Goal: Task Accomplishment & Management: Use online tool/utility

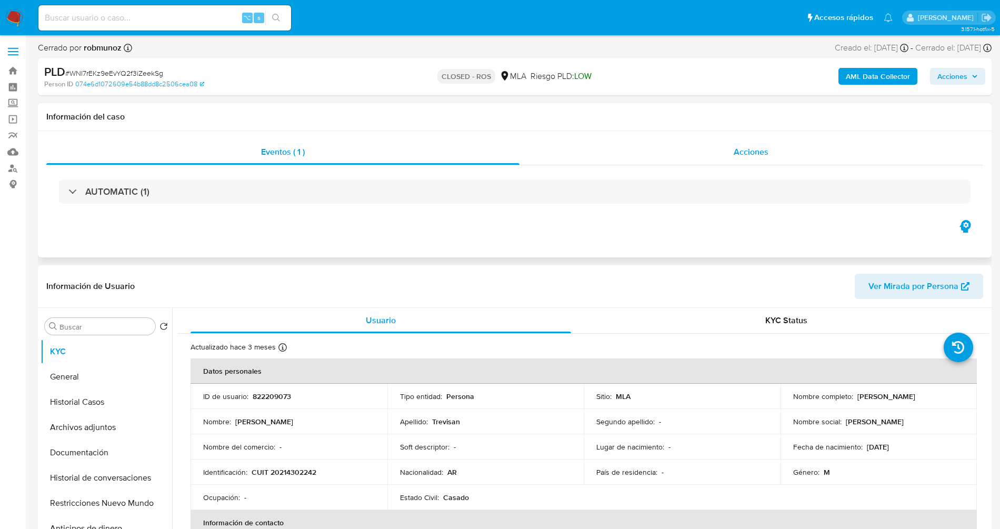
select select "10"
click at [162, 16] on input at bounding box center [164, 18] width 253 height 14
paste input "3sVV8yjpchG2H7MGP3dHIeu0"
type input "3sVV8yjpchG2H7MGP3dHIeu0"
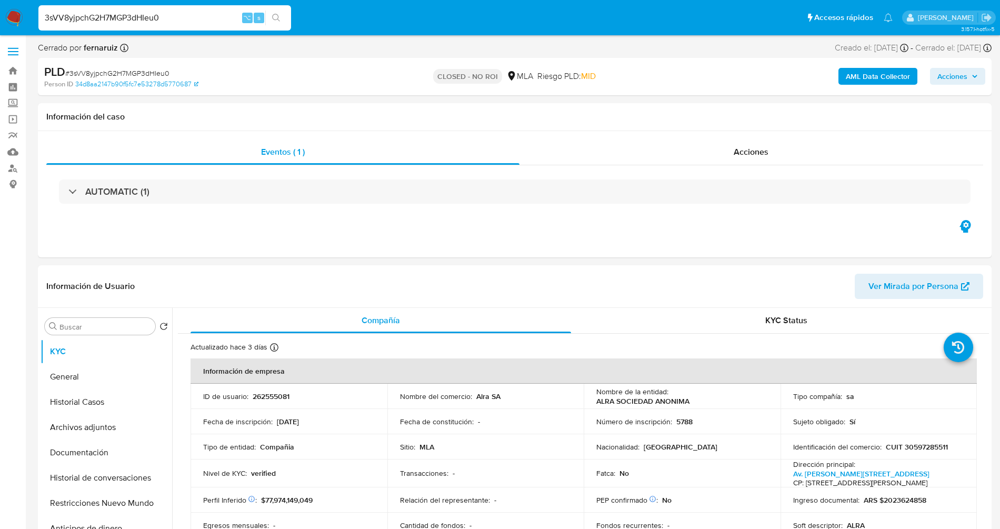
select select "10"
click at [746, 151] on span "Acciones" at bounding box center [751, 152] width 35 height 12
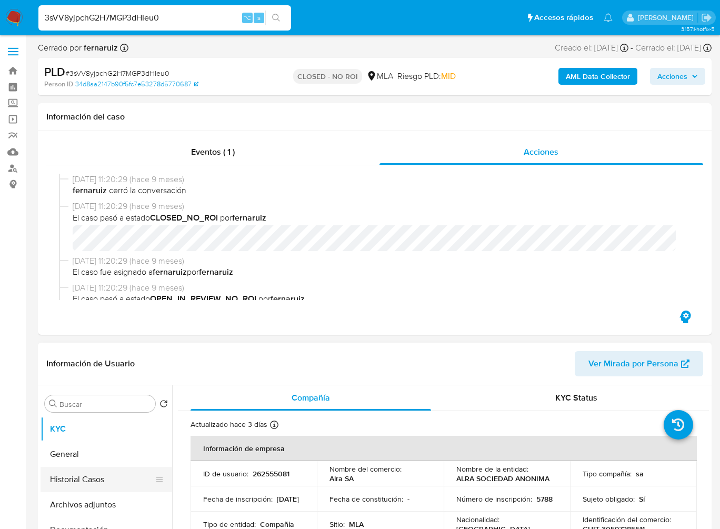
click at [109, 487] on button "Historial Casos" at bounding box center [102, 479] width 123 height 25
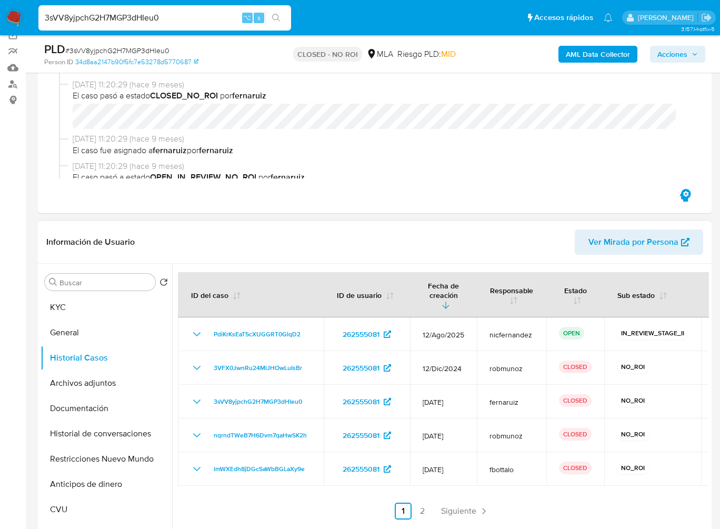
scroll to position [87, 0]
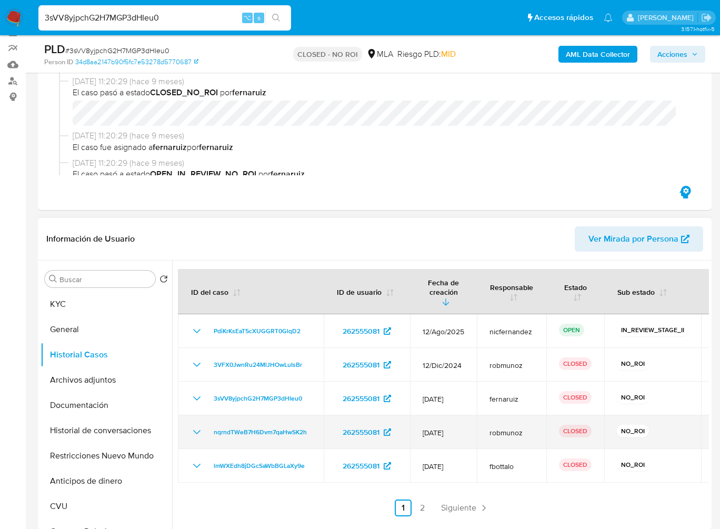
click at [193, 426] on icon "Mostrar/Ocultar" at bounding box center [197, 432] width 13 height 13
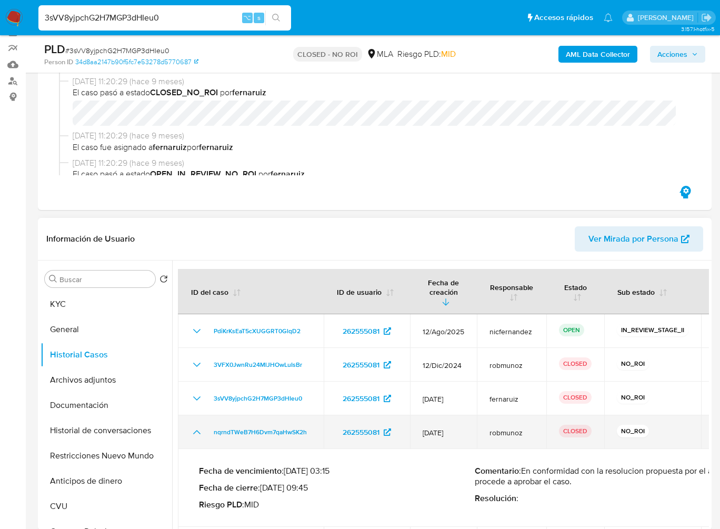
click at [193, 426] on icon "Mostrar/Ocultar" at bounding box center [197, 432] width 13 height 13
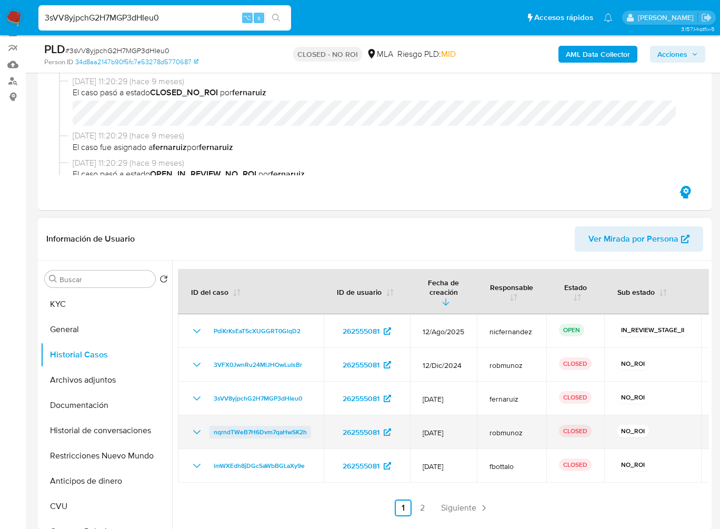
click at [248, 426] on span "nqrndTWeB7H6Dvm7qaHwSK2h" at bounding box center [260, 432] width 93 height 13
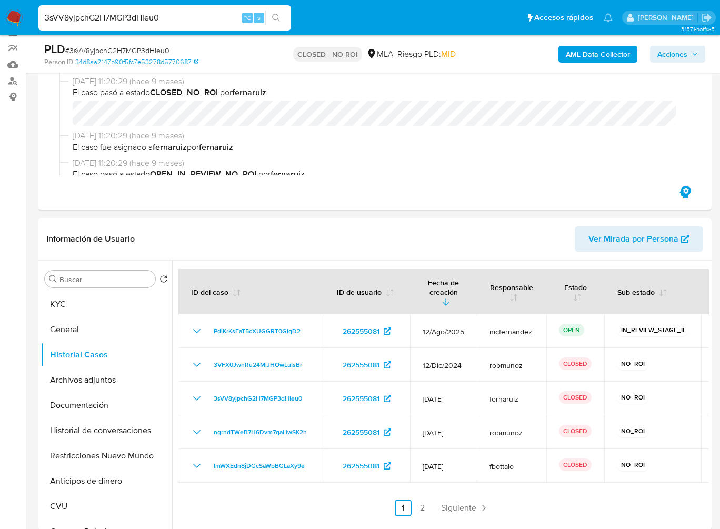
click at [134, 47] on span "# 3sVV8yjpchG2H7MGP3dHIeu0" at bounding box center [117, 50] width 104 height 11
copy span "3sVV8yjpchG2H7MGP3dHIeu0"
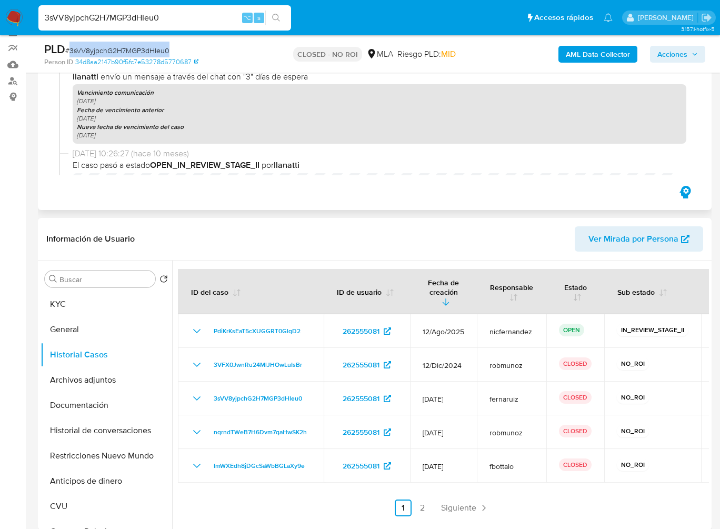
scroll to position [780, 0]
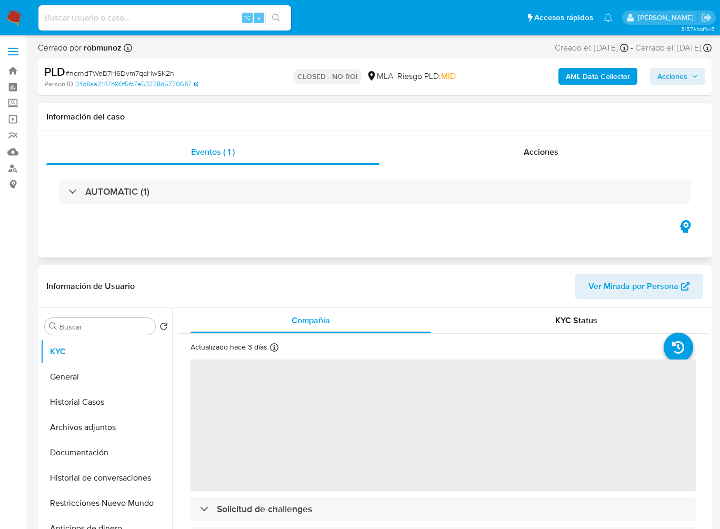
click at [544, 138] on div "Eventos ( 1 ) Acciones AUTOMATIC (1)" at bounding box center [375, 194] width 674 height 126
click at [543, 151] on span "Acciones" at bounding box center [541, 152] width 35 height 12
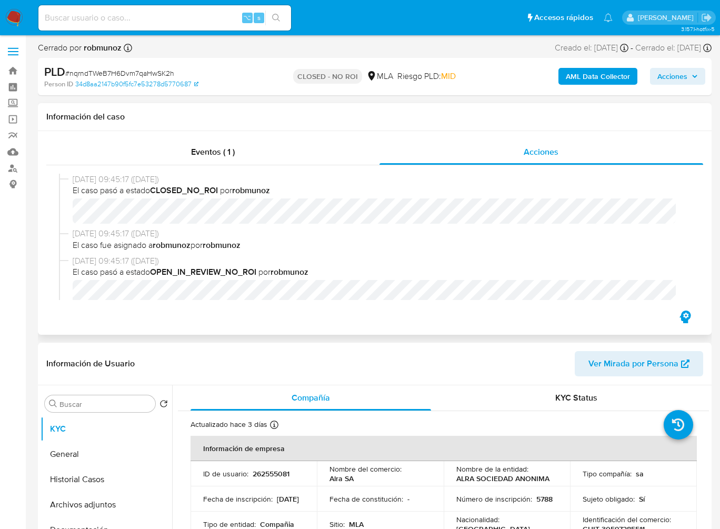
select select "10"
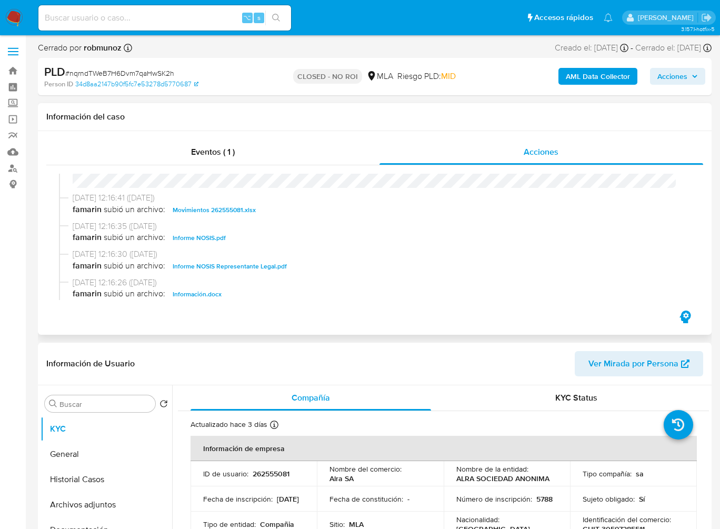
scroll to position [347, 0]
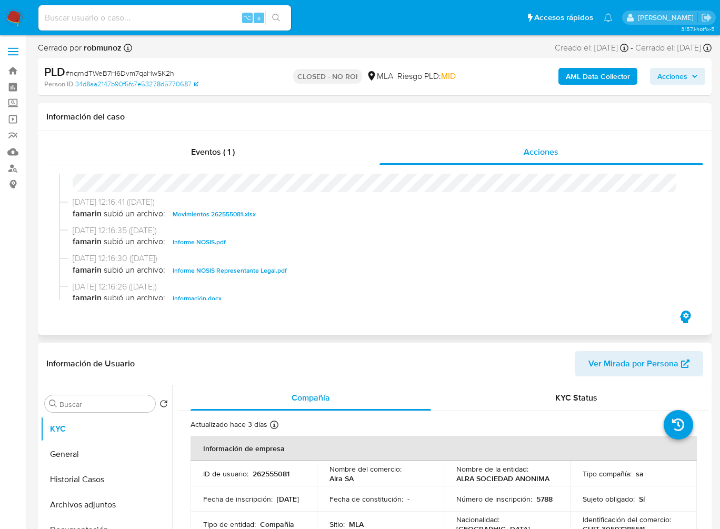
click at [193, 214] on span "Movimientos 262555081.xlsx" at bounding box center [214, 214] width 83 height 13
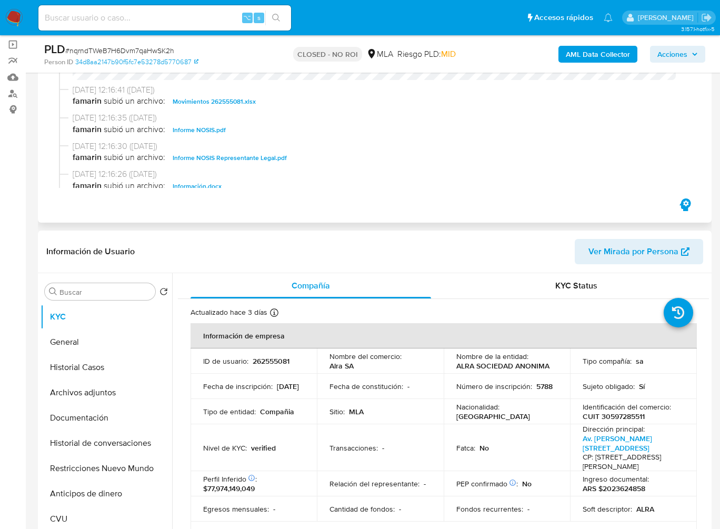
scroll to position [80, 0]
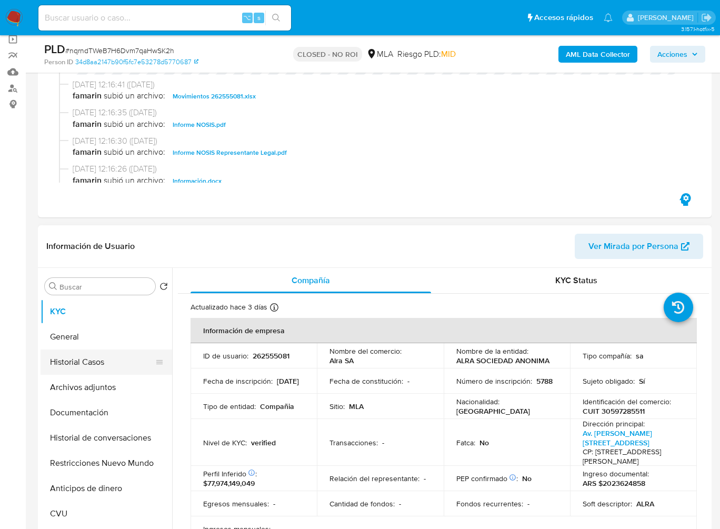
click at [76, 365] on button "Historial Casos" at bounding box center [102, 362] width 123 height 25
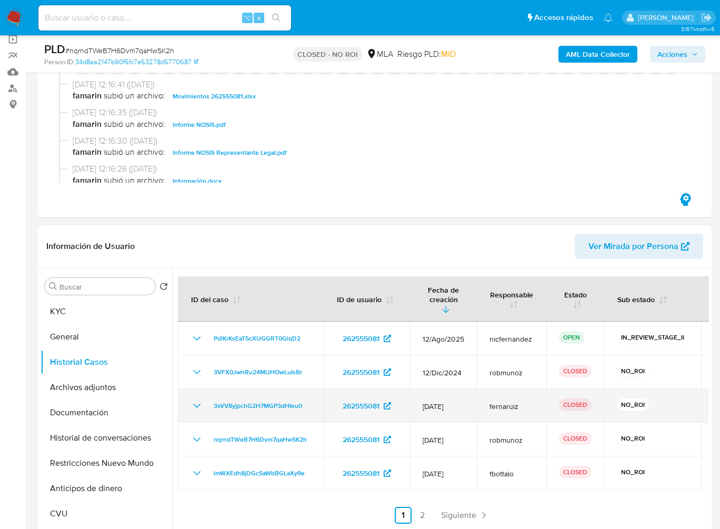
click at [192, 400] on icon "Mostrar/Ocultar" at bounding box center [197, 406] width 13 height 13
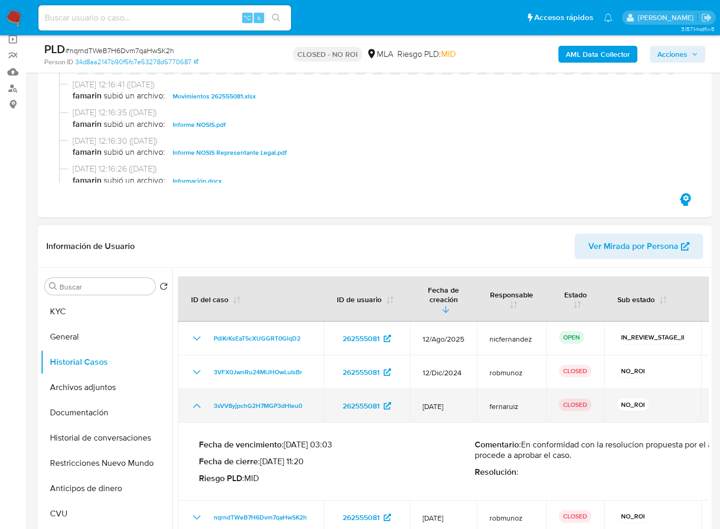
click at [192, 400] on icon "Mostrar/Ocultar" at bounding box center [197, 406] width 13 height 13
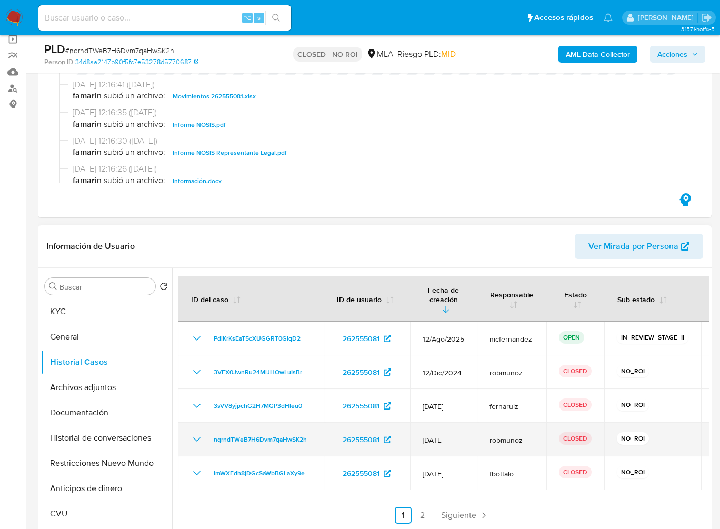
click at [200, 423] on td "nqrndTWeB7H6Dvm7qaHwSK2h" at bounding box center [251, 440] width 146 height 34
click at [193, 433] on icon "Mostrar/Ocultar" at bounding box center [197, 439] width 13 height 13
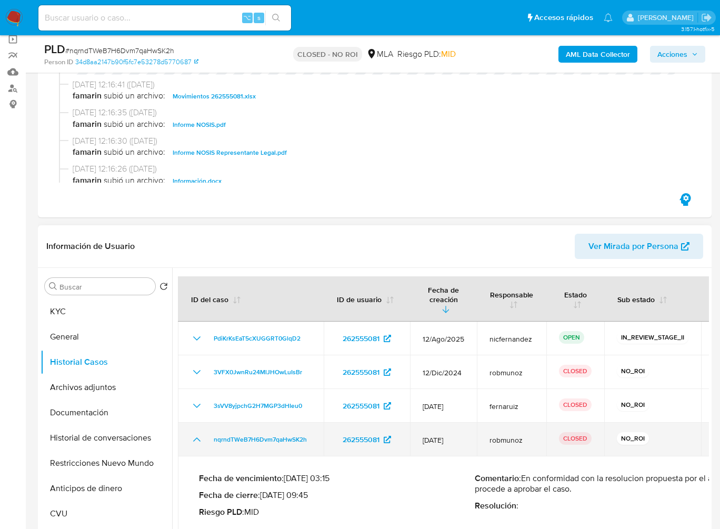
click at [193, 433] on icon "Mostrar/Ocultar" at bounding box center [197, 439] width 13 height 13
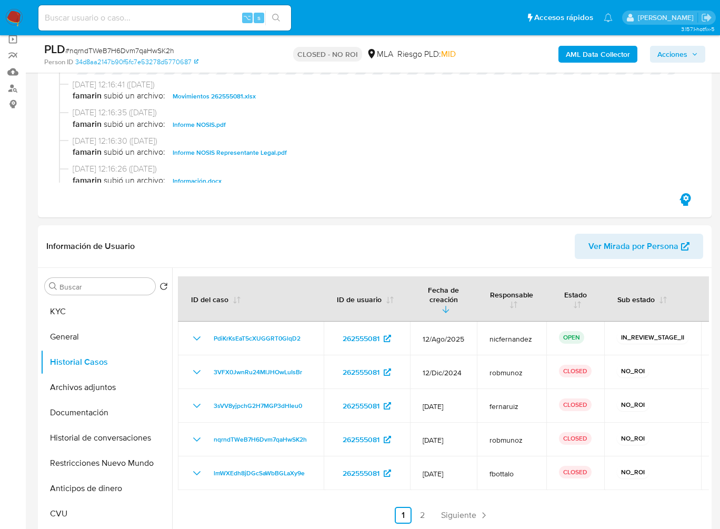
click at [101, 45] on span "# nqrndTWeB7H6Dvm7qaHwSK2h" at bounding box center [119, 50] width 109 height 11
copy span "nqrndTWeB7H6Dvm7qaHwSK2h"
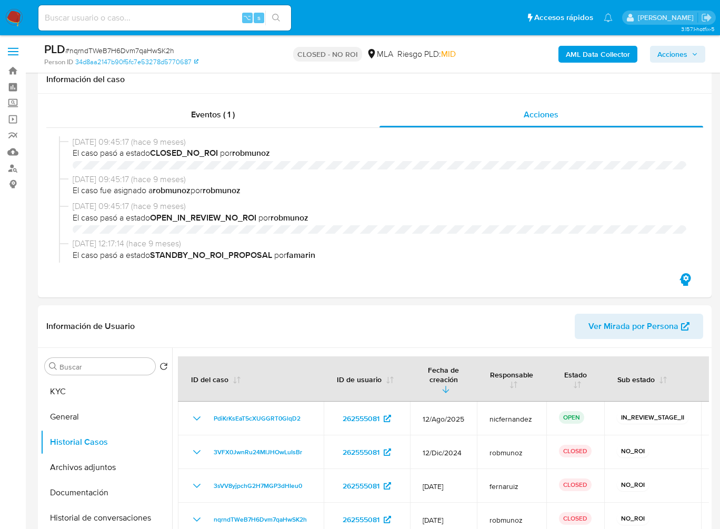
select select "10"
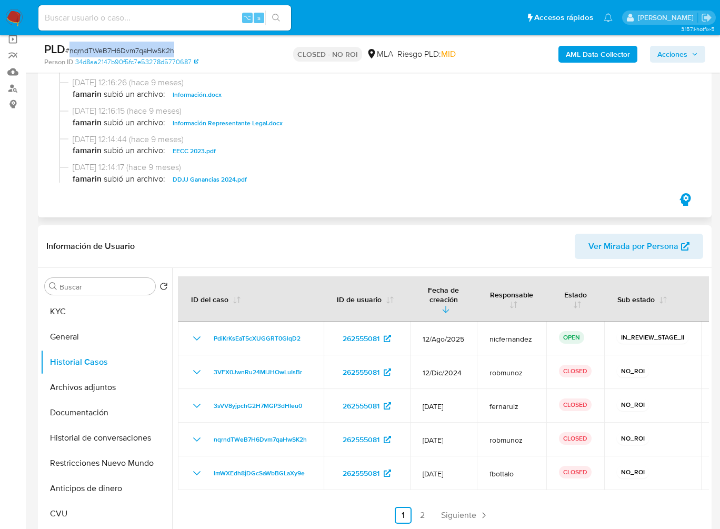
scroll to position [441, 0]
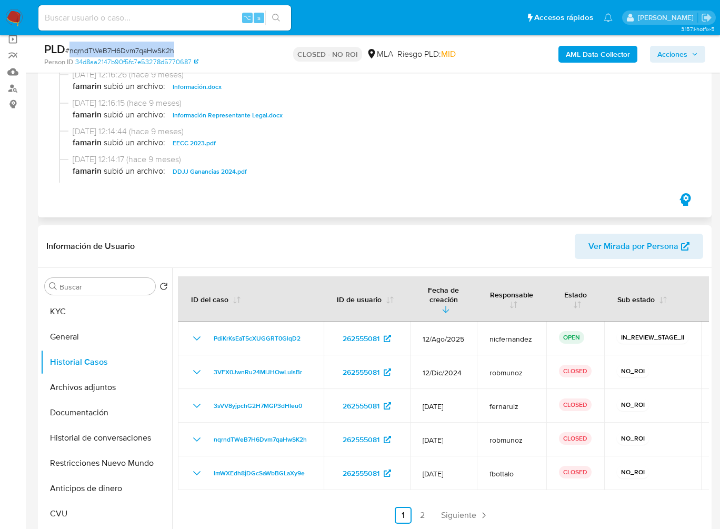
click at [203, 93] on span "Información.docx" at bounding box center [197, 87] width 49 height 13
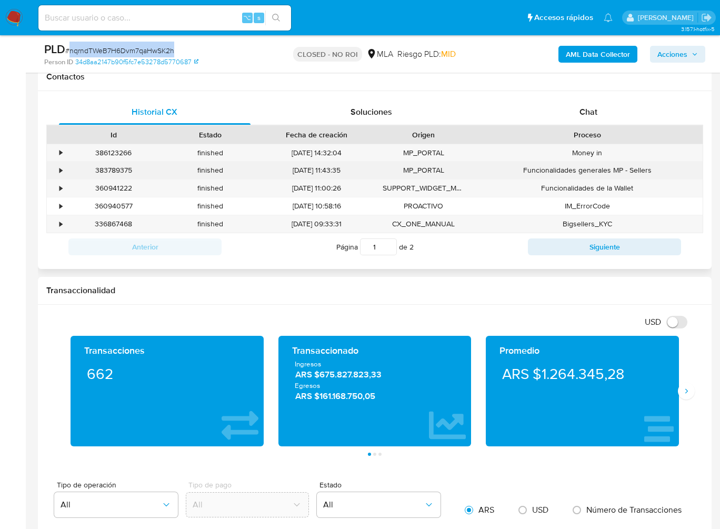
scroll to position [557, 0]
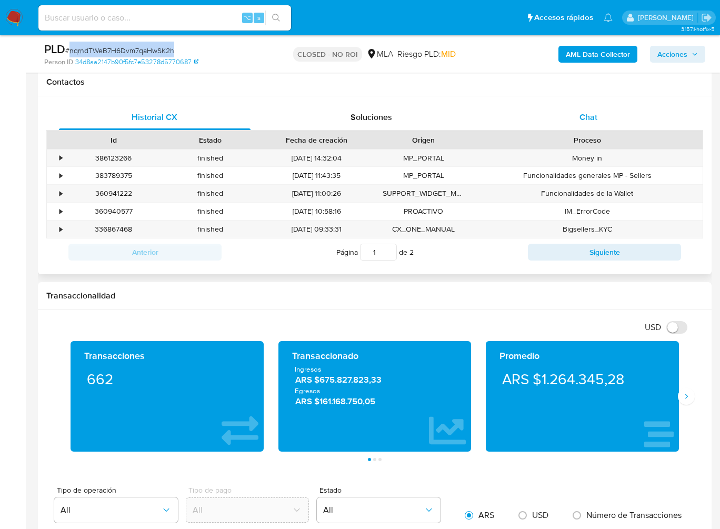
click at [592, 121] on span "Chat" at bounding box center [589, 117] width 18 height 12
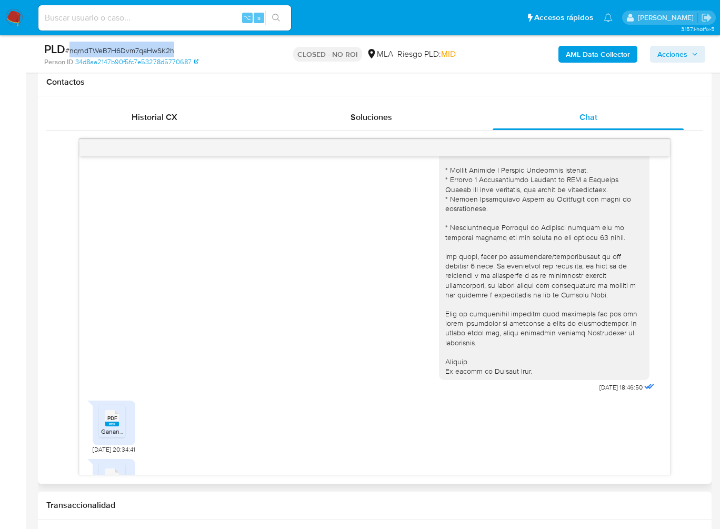
scroll to position [0, 0]
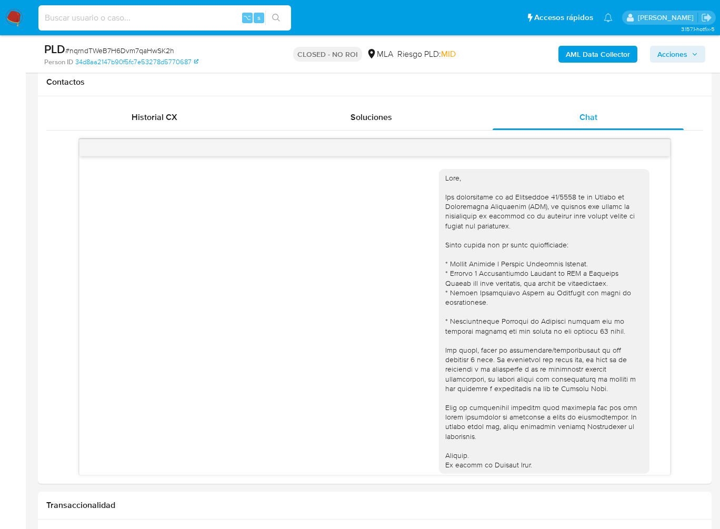
click at [132, 18] on input at bounding box center [164, 18] width 253 height 14
paste input "zpbAJsZrNsopcJtbgJlHZZ7V"
type input "zpbAJsZrNsopcJtbgJlHZZ7V"
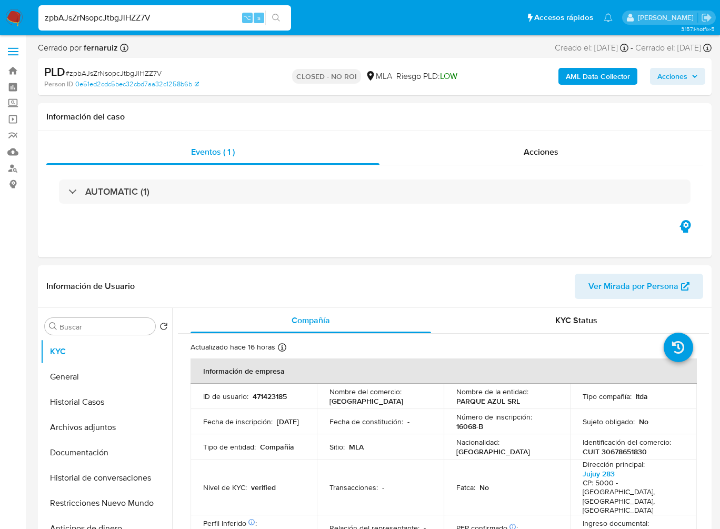
select select "10"
click at [554, 161] on div "Acciones" at bounding box center [542, 152] width 324 height 25
